Goal: Information Seeking & Learning: Learn about a topic

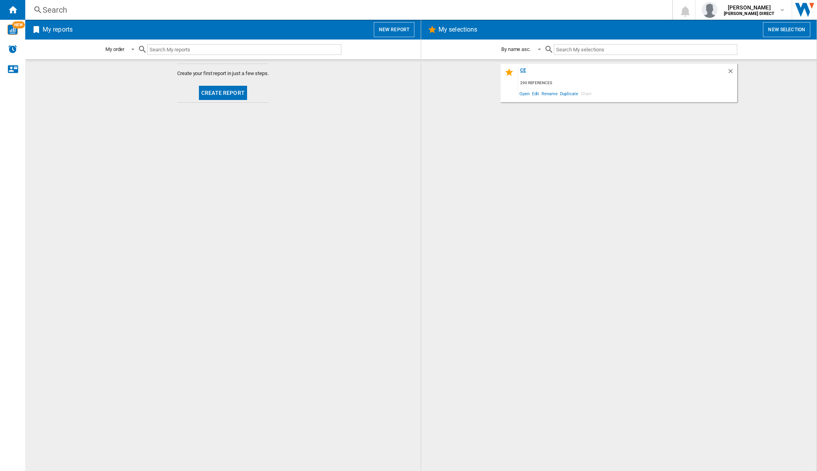
click at [526, 72] on div "ce" at bounding box center [622, 73] width 209 height 11
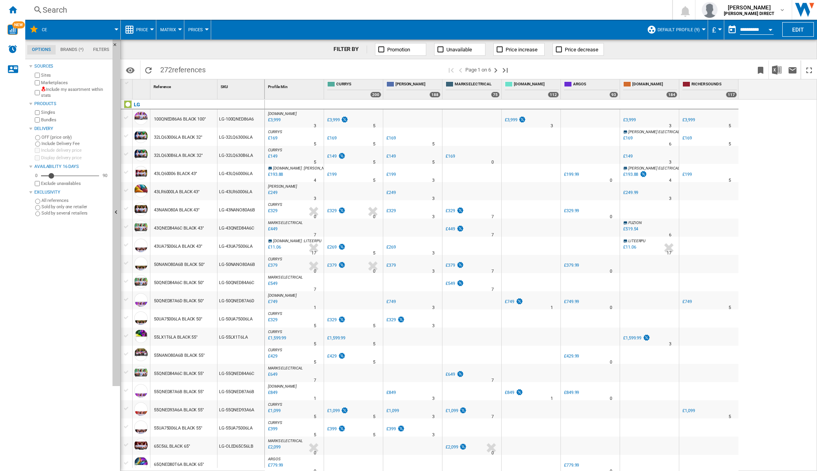
click at [40, 92] on div "Include my assortment within stats" at bounding box center [71, 92] width 76 height 12
click at [176, 31] on button "Matrix" at bounding box center [170, 30] width 20 height 20
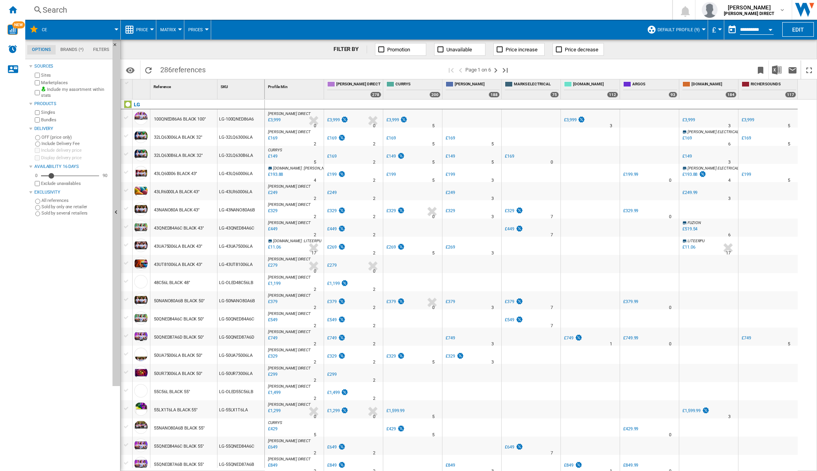
click at [169, 30] on span "Matrix" at bounding box center [168, 29] width 16 height 5
click at [180, 70] on span "Ranking" at bounding box center [172, 67] width 21 height 7
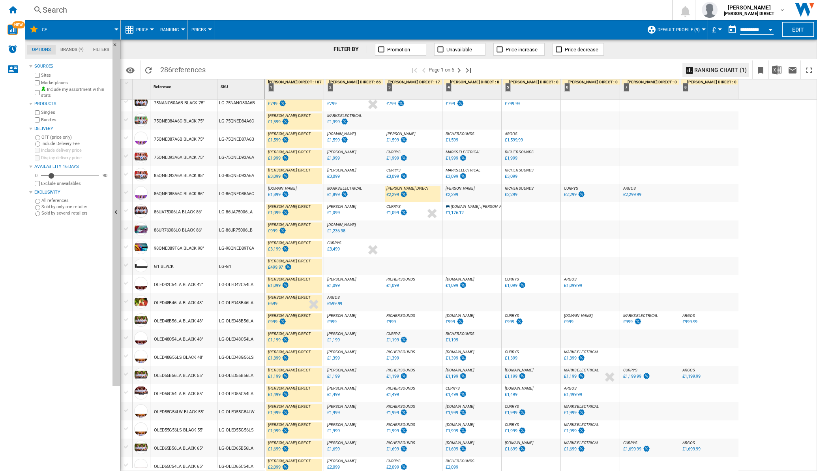
scroll to position [545, 0]
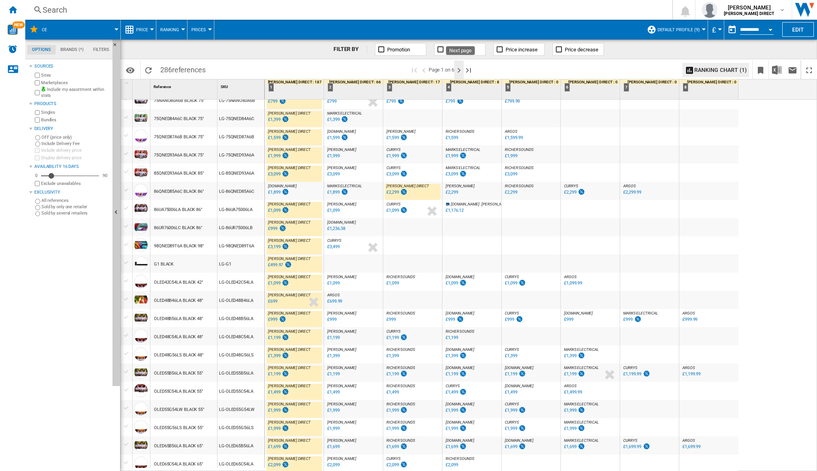
click at [461, 69] on ng-md-icon "Next page" at bounding box center [458, 70] width 9 height 9
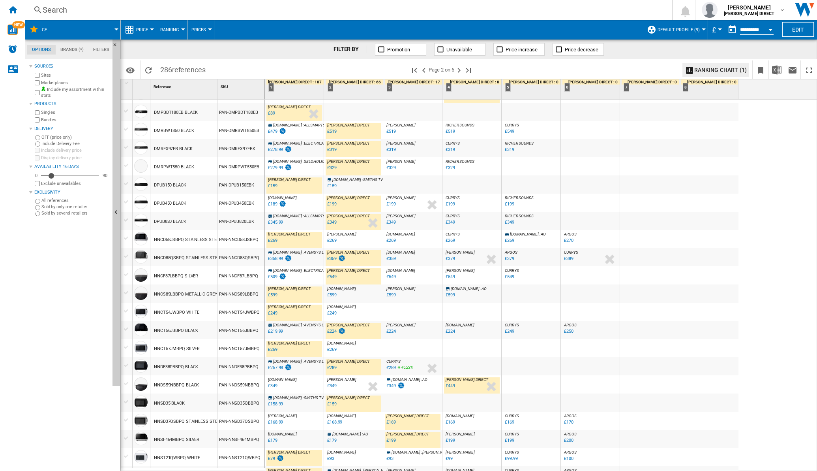
scroll to position [555, 0]
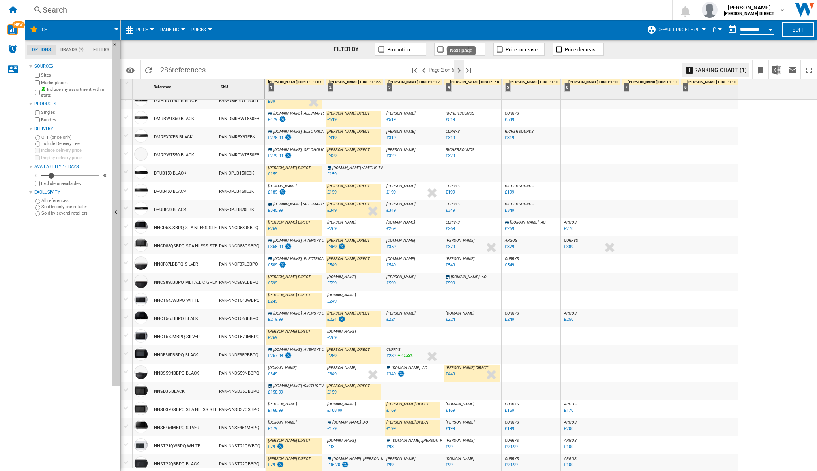
click at [463, 69] on ng-md-icon "Next page" at bounding box center [458, 70] width 9 height 9
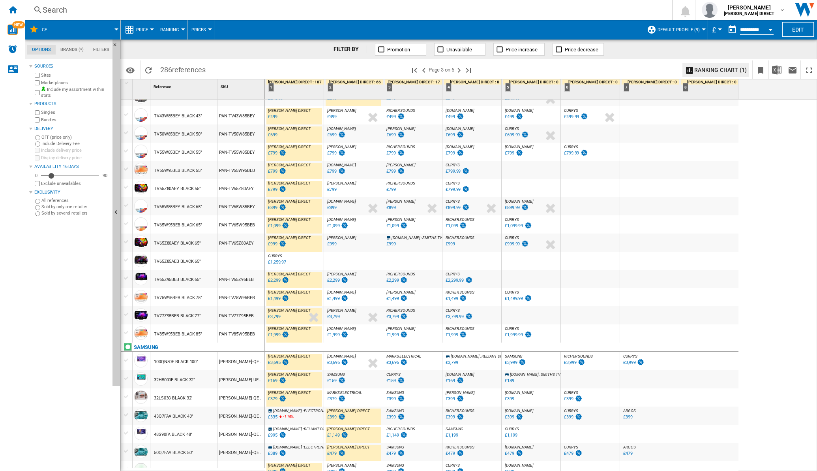
scroll to position [555, 0]
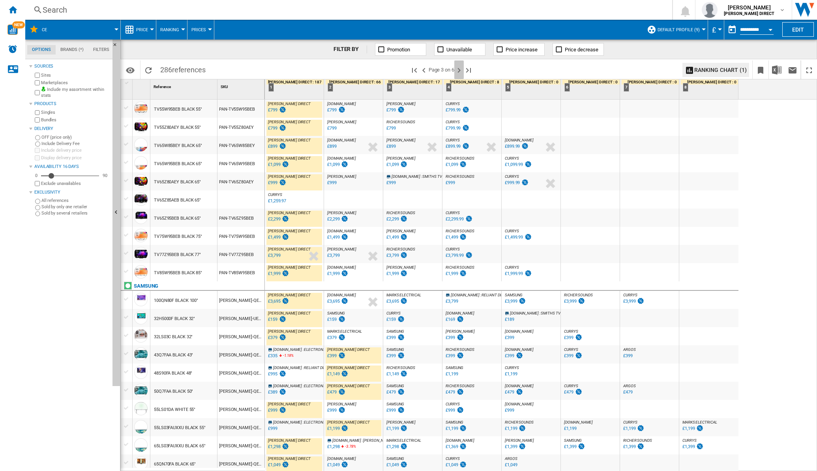
click at [463, 67] on ng-md-icon "Next page" at bounding box center [458, 70] width 9 height 9
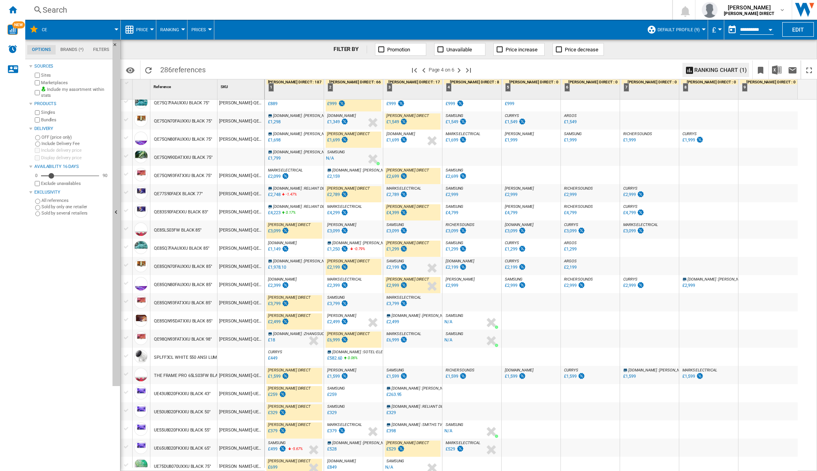
scroll to position [545, 0]
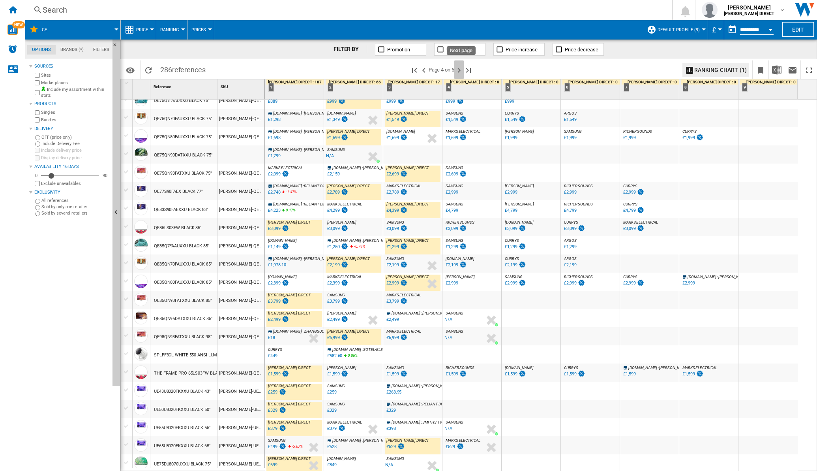
click at [462, 66] on ng-md-icon "Next page" at bounding box center [458, 70] width 9 height 9
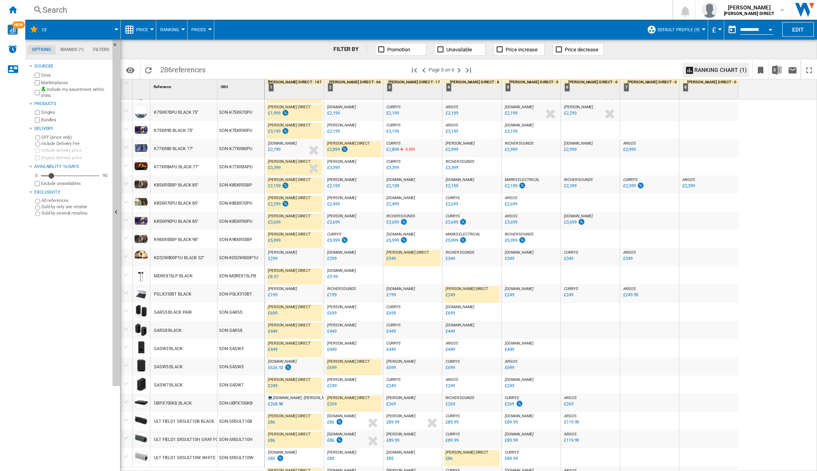
scroll to position [555, 0]
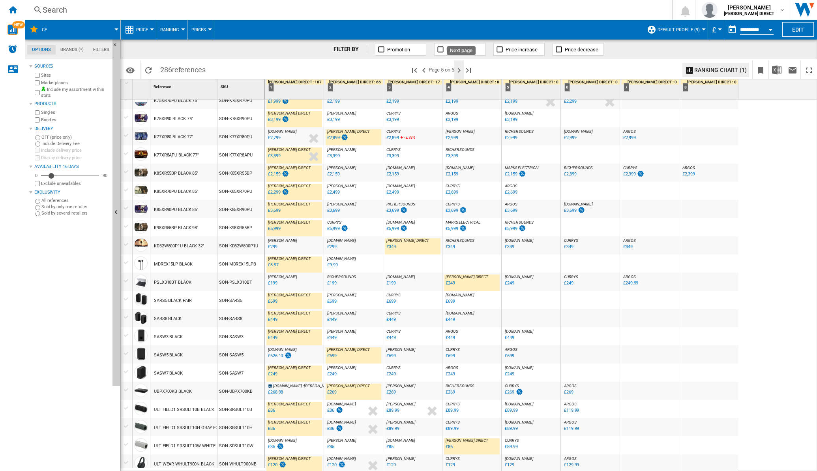
click at [459, 69] on ng-md-icon "Next page" at bounding box center [458, 70] width 9 height 9
